Goal: Task Accomplishment & Management: Manage account settings

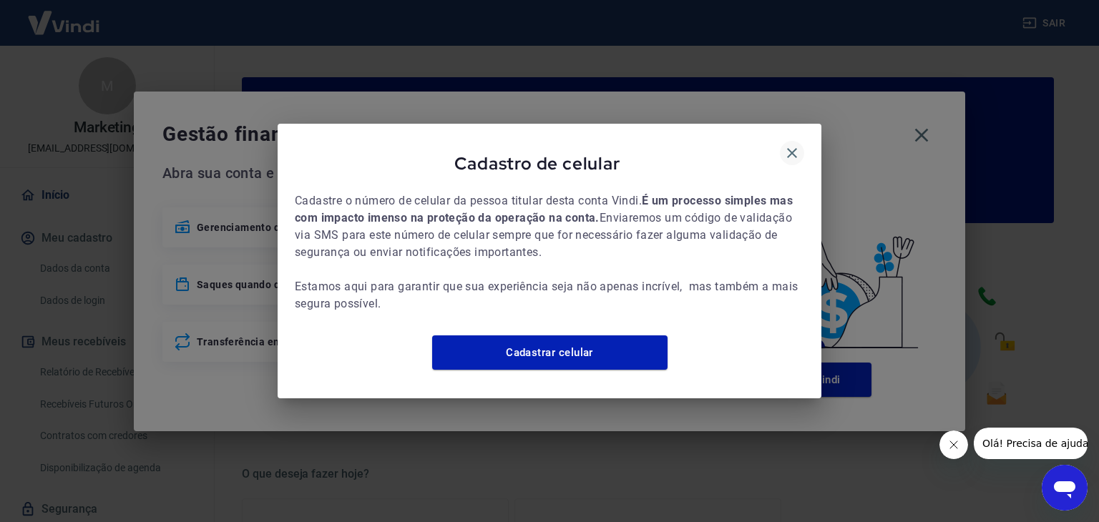
click at [793, 148] on icon "button" at bounding box center [792, 153] width 10 height 10
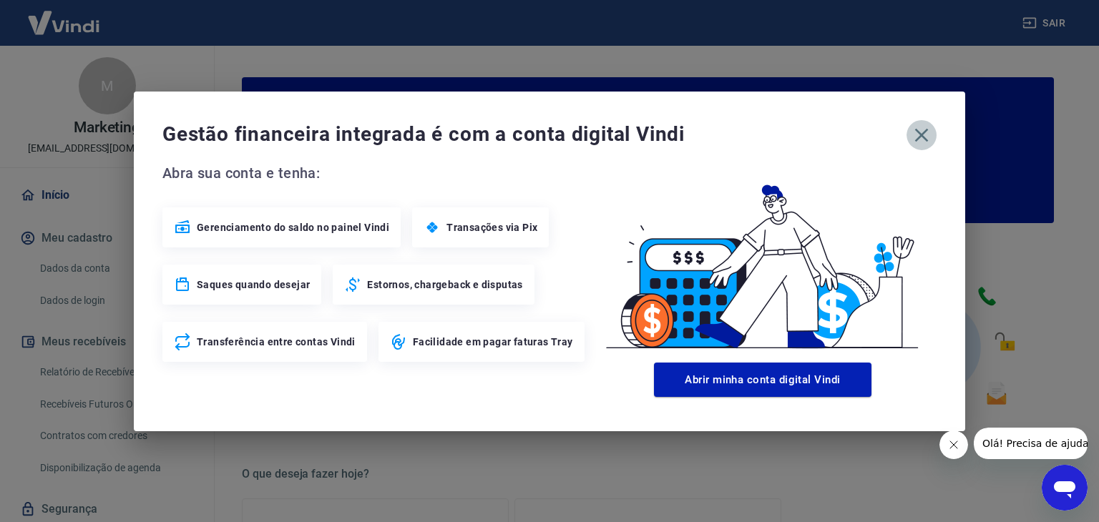
click at [916, 137] on icon "button" at bounding box center [921, 135] width 23 height 23
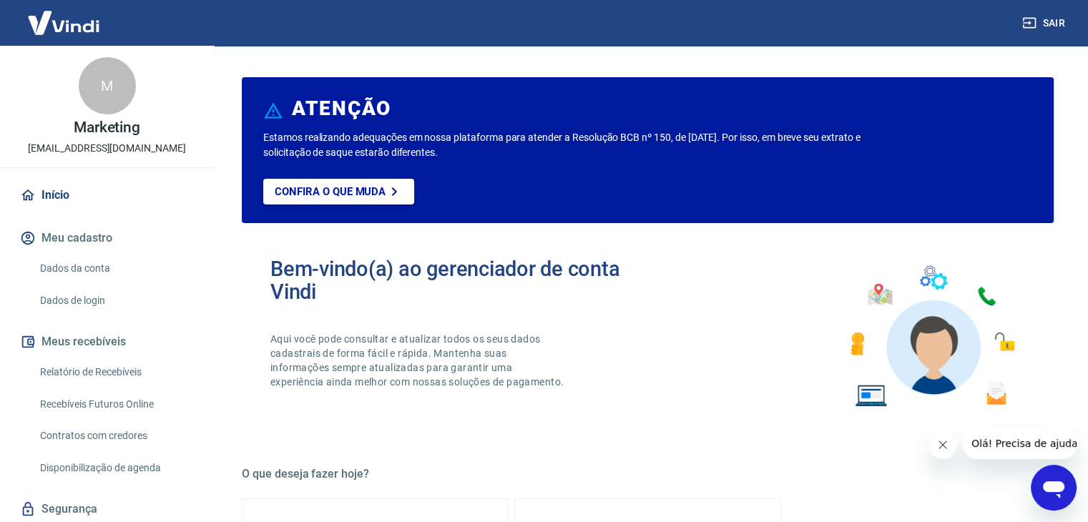
click at [112, 376] on link "Relatório de Recebíveis" at bounding box center [115, 372] width 162 height 29
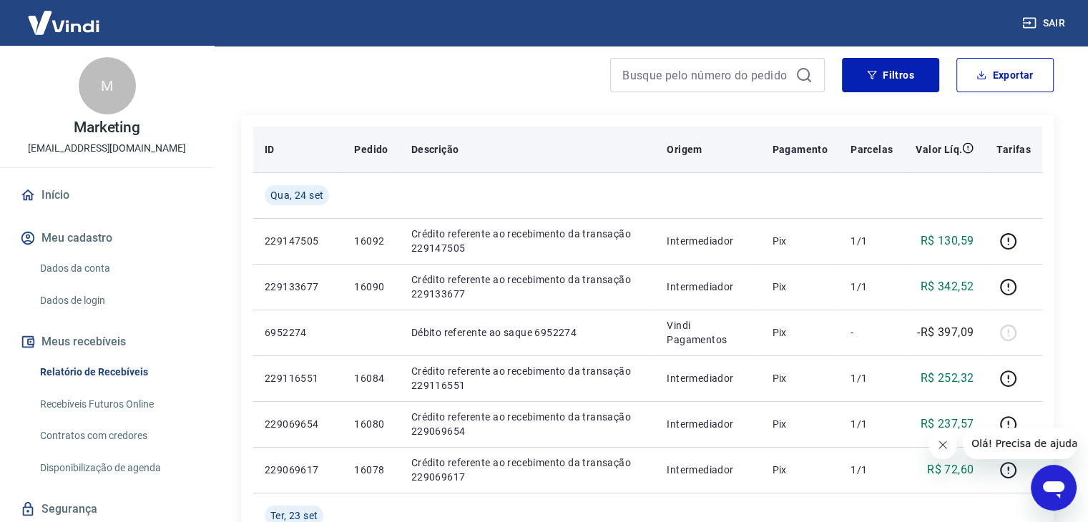
scroll to position [143, 0]
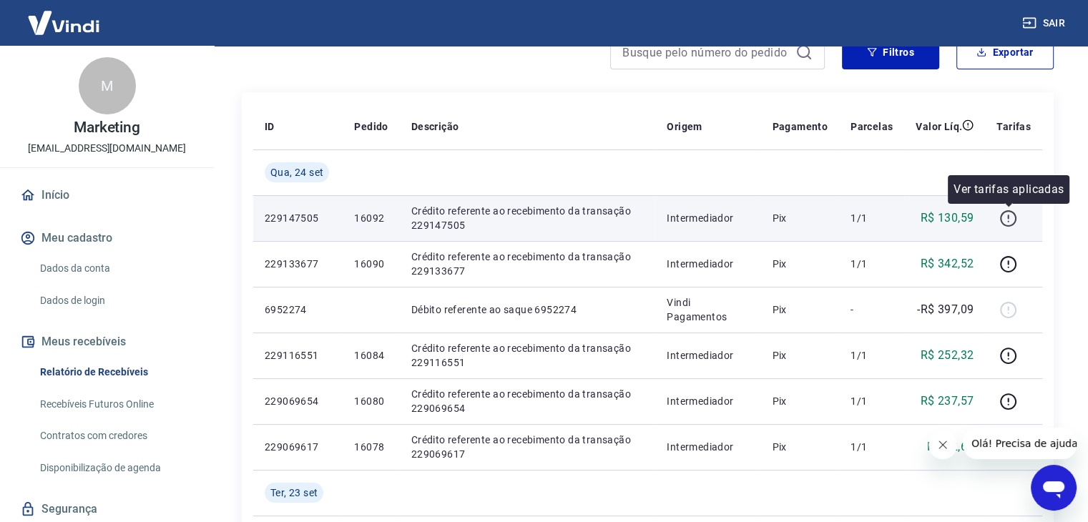
click at [1008, 215] on icon "button" at bounding box center [1007, 217] width 1 height 4
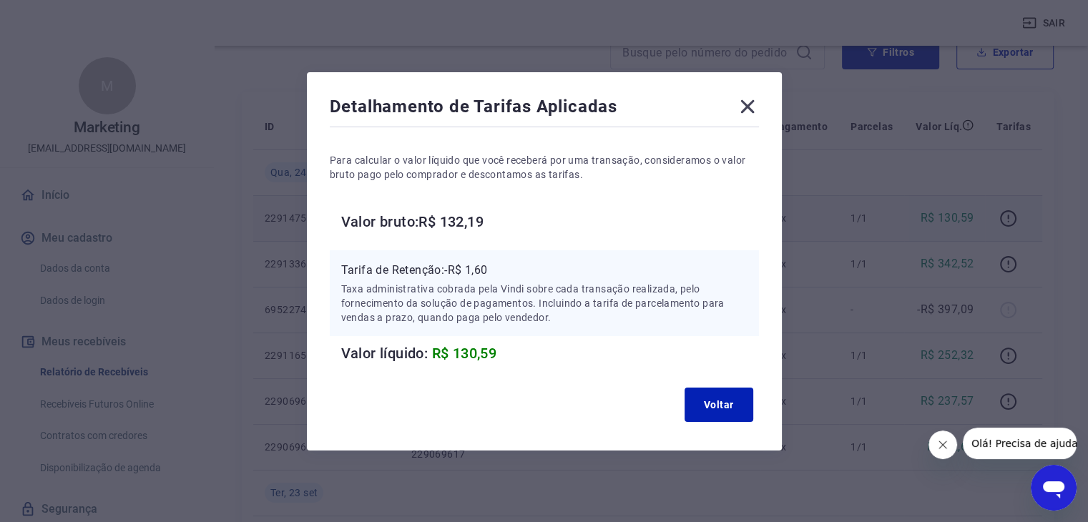
click at [750, 101] on icon at bounding box center [747, 106] width 23 height 23
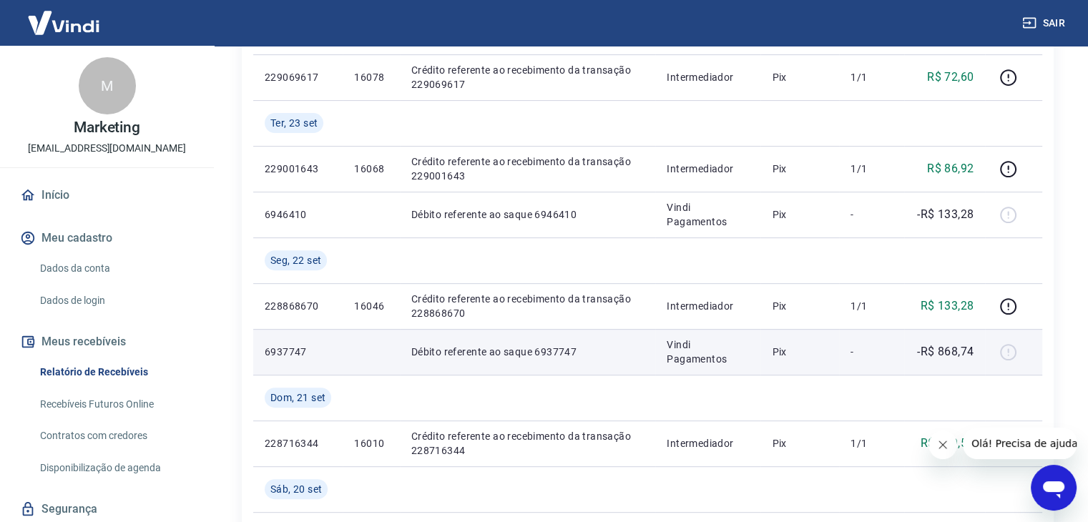
scroll to position [572, 0]
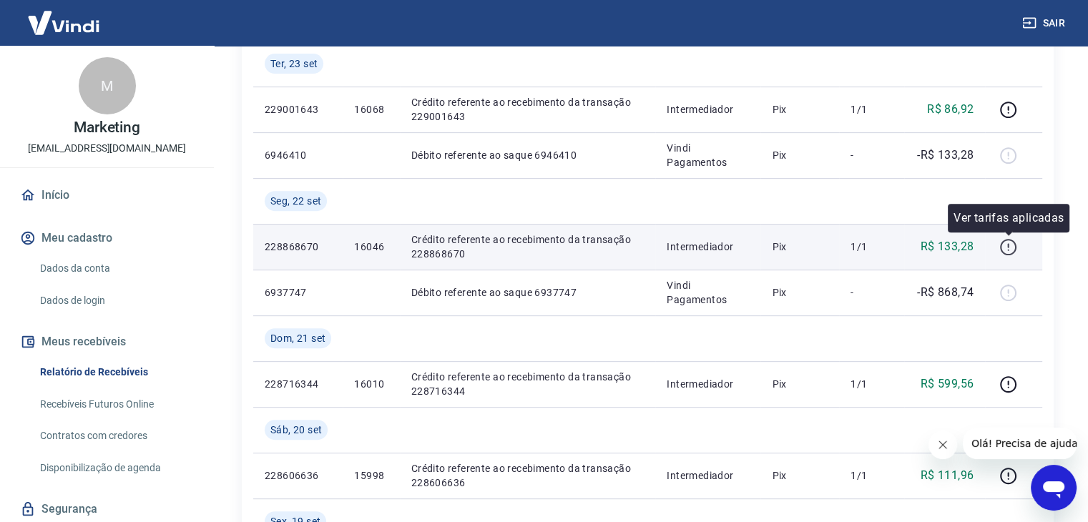
click at [1008, 250] on icon "button" at bounding box center [1007, 249] width 1 height 1
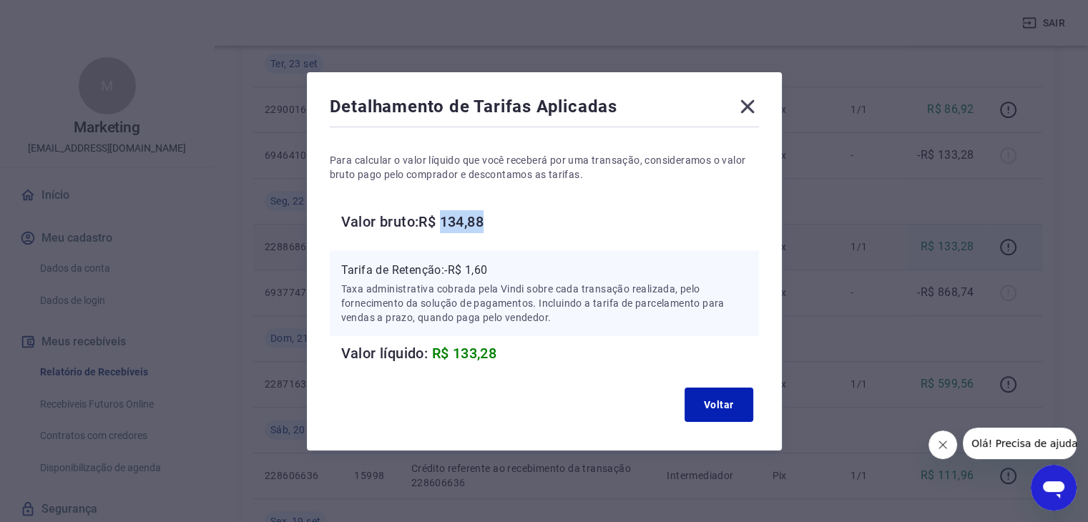
drag, startPoint x: 501, startPoint y: 222, endPoint x: 451, endPoint y: 226, distance: 51.0
click at [451, 226] on h6 "Valor bruto: R$ 134,88" at bounding box center [550, 221] width 418 height 23
copy h6 "134,88"
